Goal: Check status: Check status

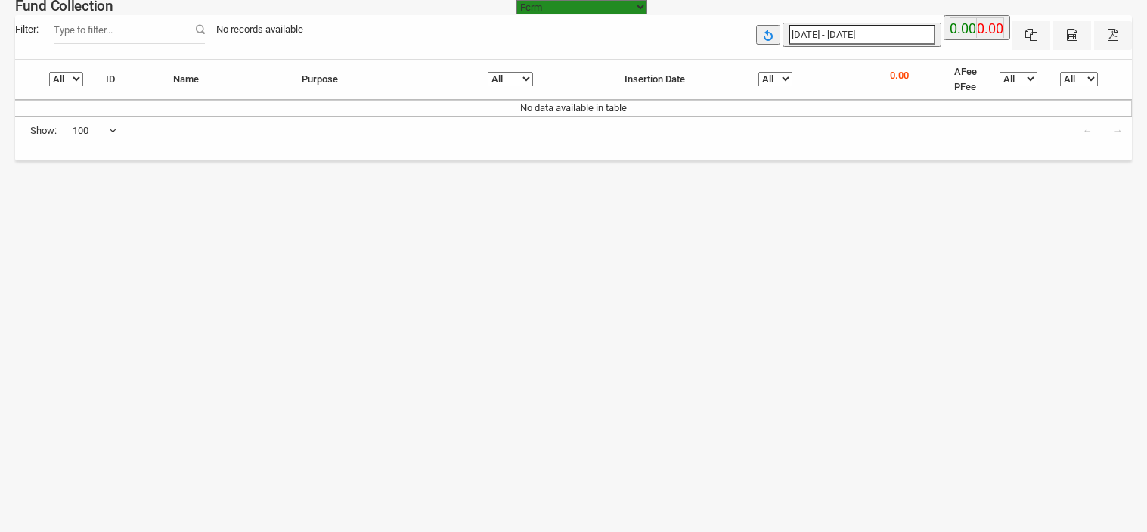
select select "[URL][DOMAIN_NAME]"
select select "100"
type input "[DATE]"
click at [837, 34] on input "[DATE] - [DATE]" at bounding box center [862, 35] width 147 height 20
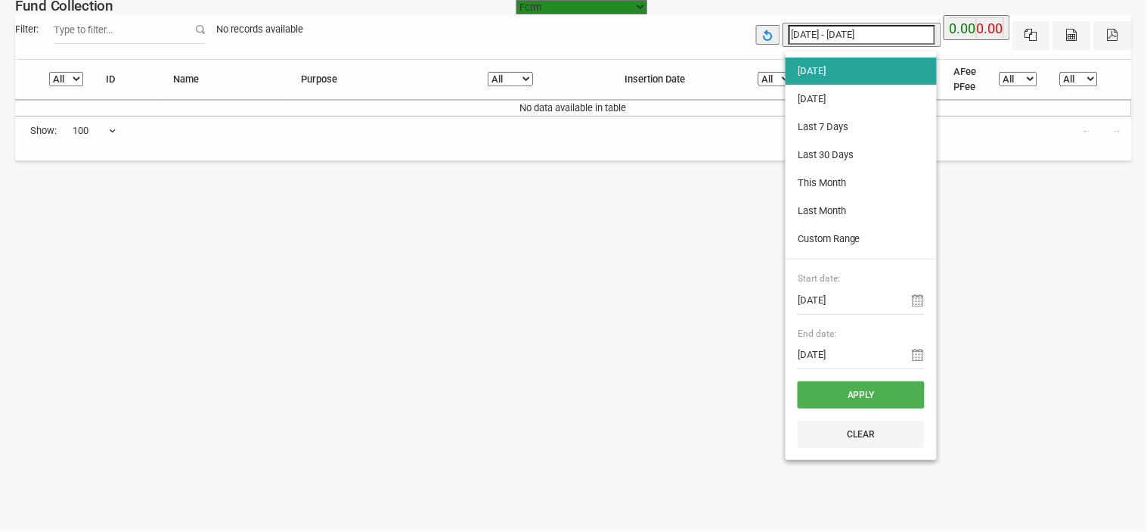
type input "[DATE]"
click at [836, 89] on li "[DATE]" at bounding box center [861, 98] width 151 height 27
type input "[DATE] - [DATE]"
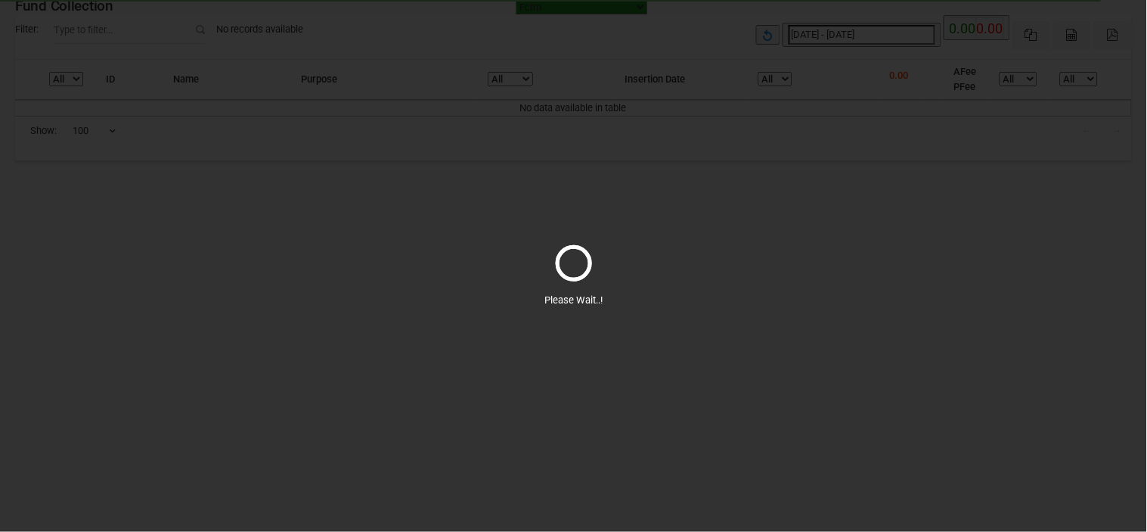
select select "100"
